Goal: Task Accomplishment & Management: Use online tool/utility

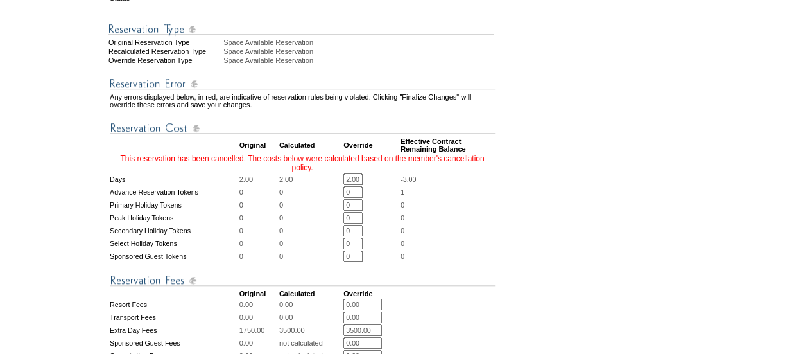
scroll to position [373, 0]
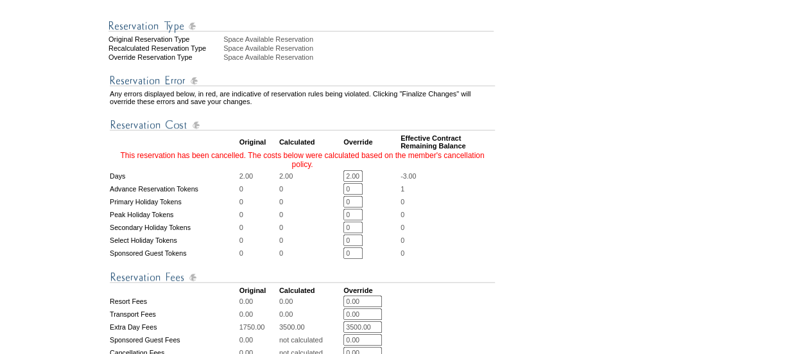
click at [349, 182] on input "2.00" at bounding box center [352, 176] width 19 height 12
type input "0"
type input "1"
click at [490, 194] on td "1" at bounding box center [447, 189] width 94 height 12
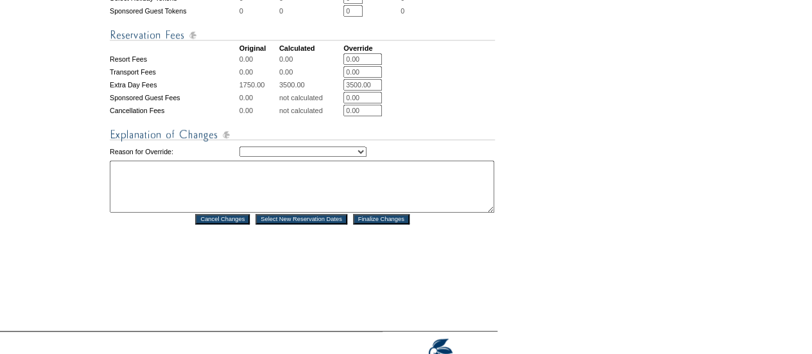
scroll to position [616, 0]
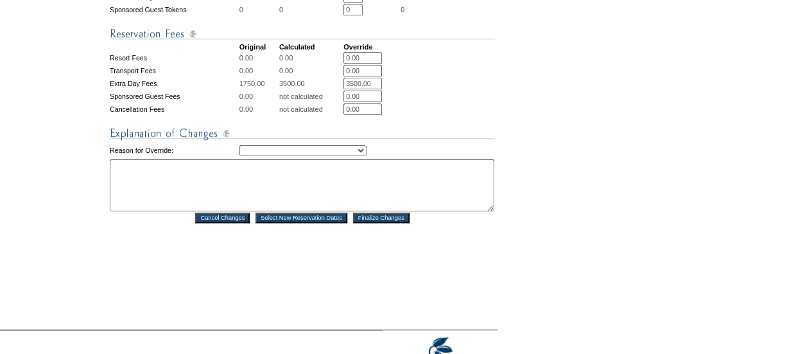
click at [359, 155] on select "Creating Continuous Stay Days Rebooked After Cancellation Editing Occupant Expe…" at bounding box center [302, 150] width 127 height 10
select select "1042"
click at [239, 155] on select "Creating Continuous Stay Days Rebooked After Cancellation Editing Occupant Expe…" at bounding box center [302, 150] width 127 height 10
click at [231, 202] on textarea at bounding box center [302, 185] width 384 height 52
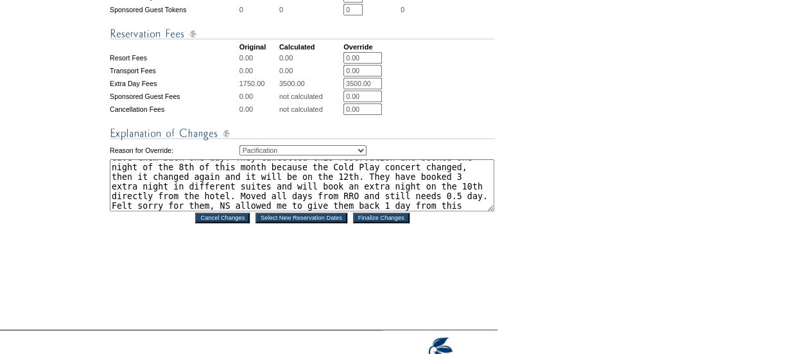
scroll to position [18, 0]
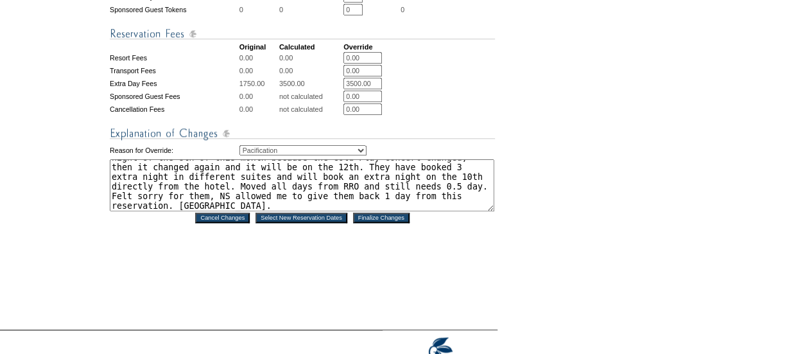
type textarea "Gave them back one day. They cancelled this reservation and booked one night of…"
click at [402, 223] on input "Finalize Changes" at bounding box center [381, 217] width 56 height 10
